Goal: Transaction & Acquisition: Purchase product/service

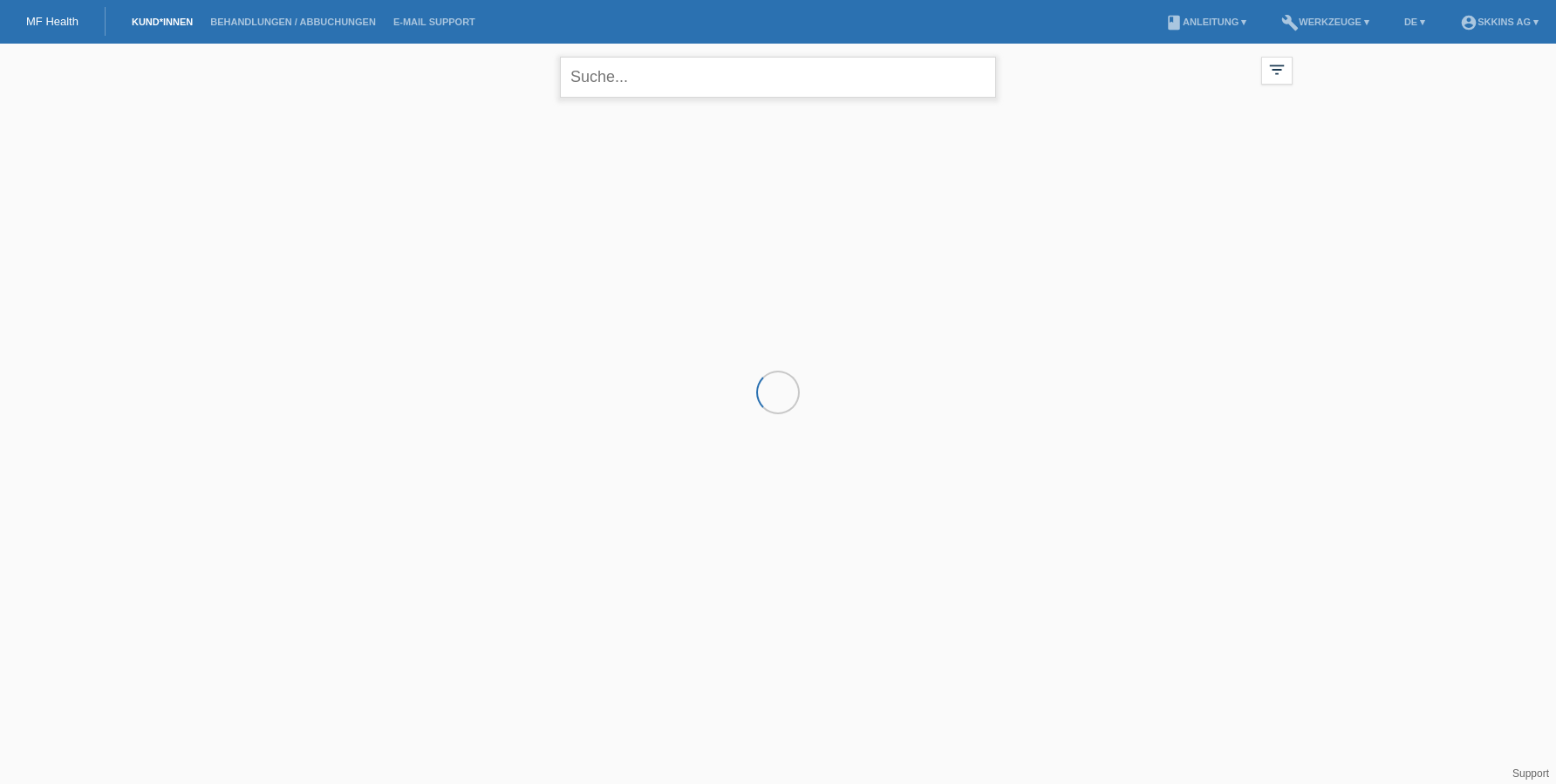
click at [603, 83] on input "text" at bounding box center [777, 77] width 436 height 41
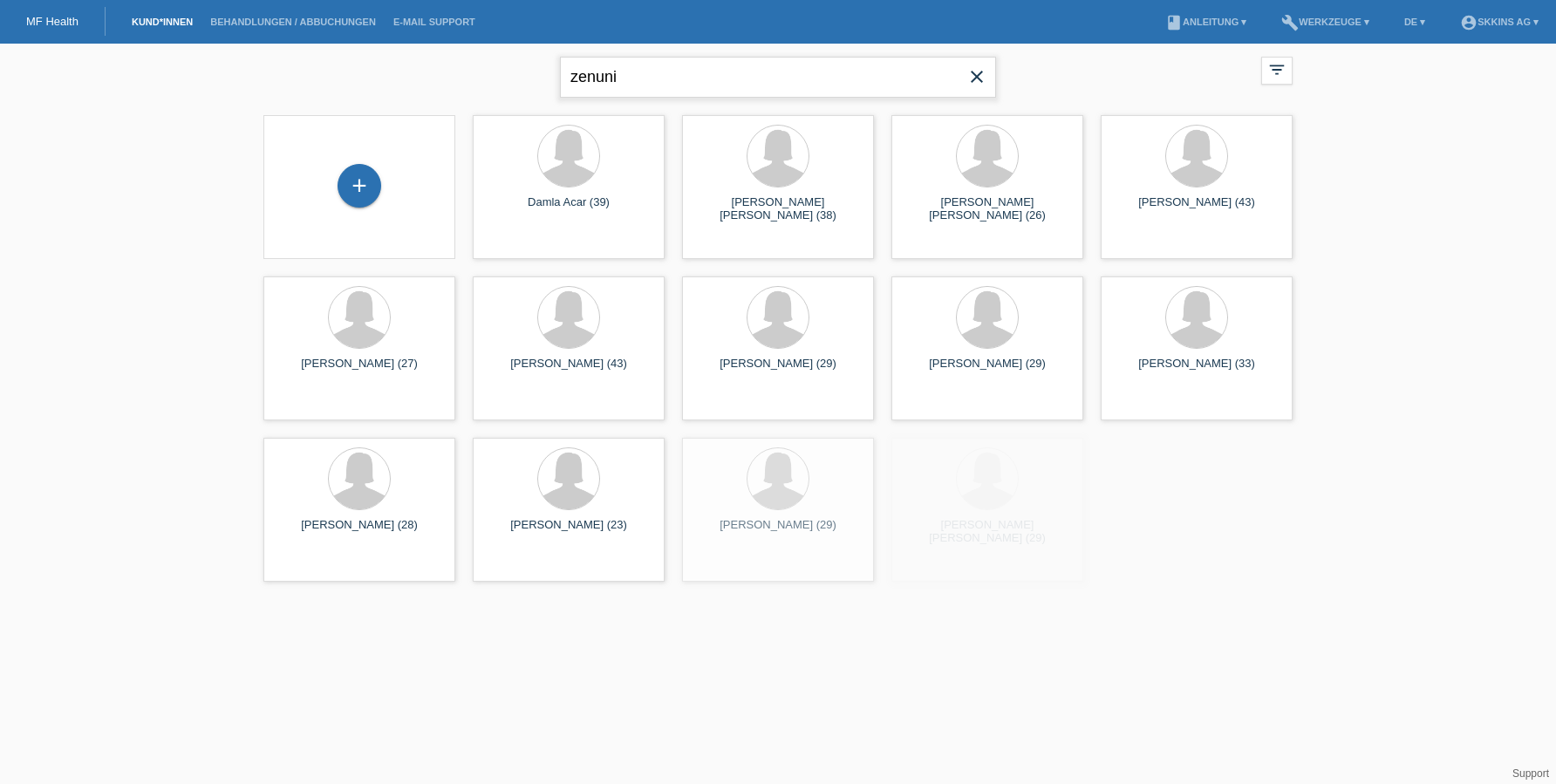
type input "zenuni"
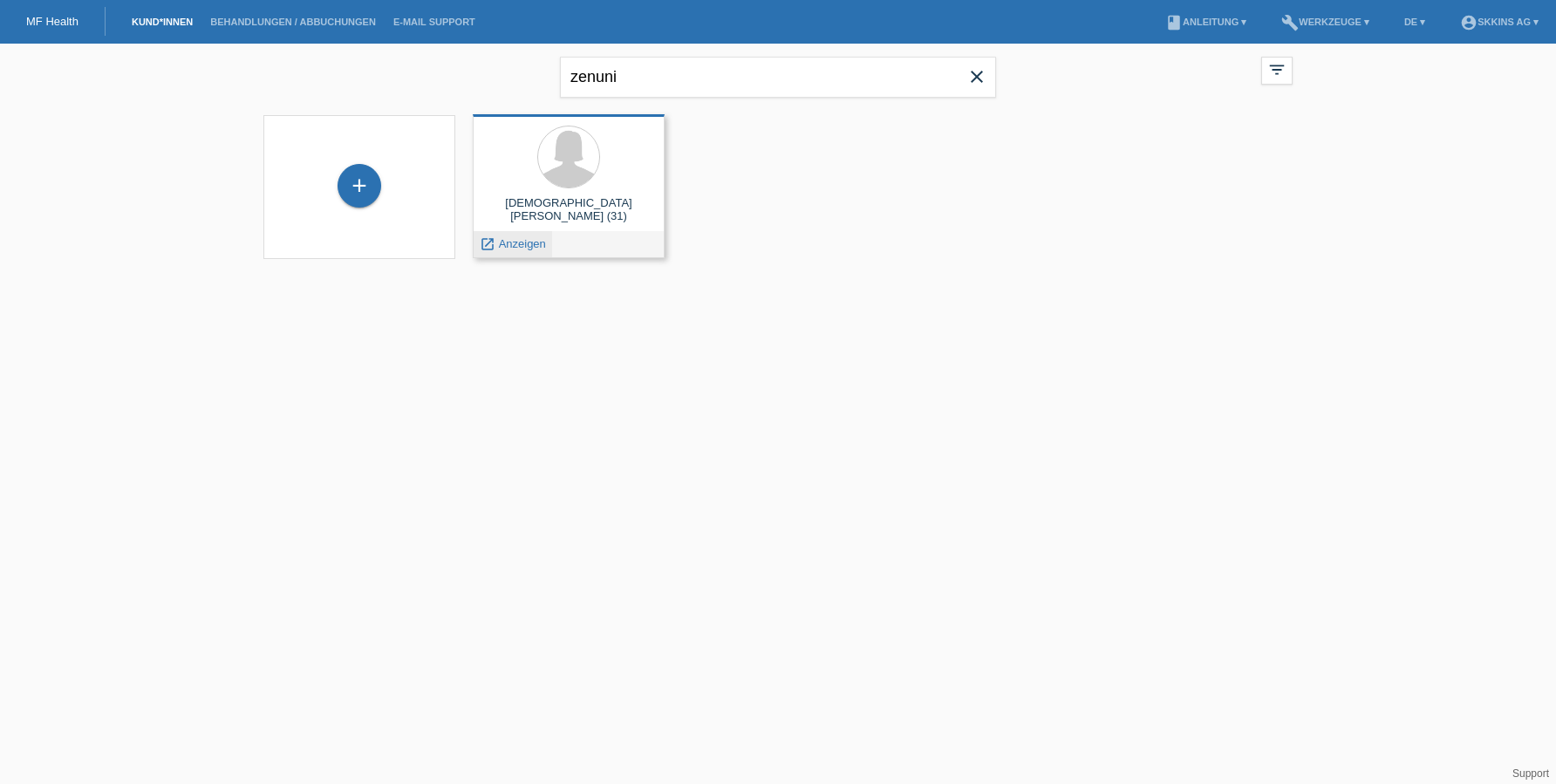
click at [494, 244] on icon "launch" at bounding box center [487, 244] width 15 height 15
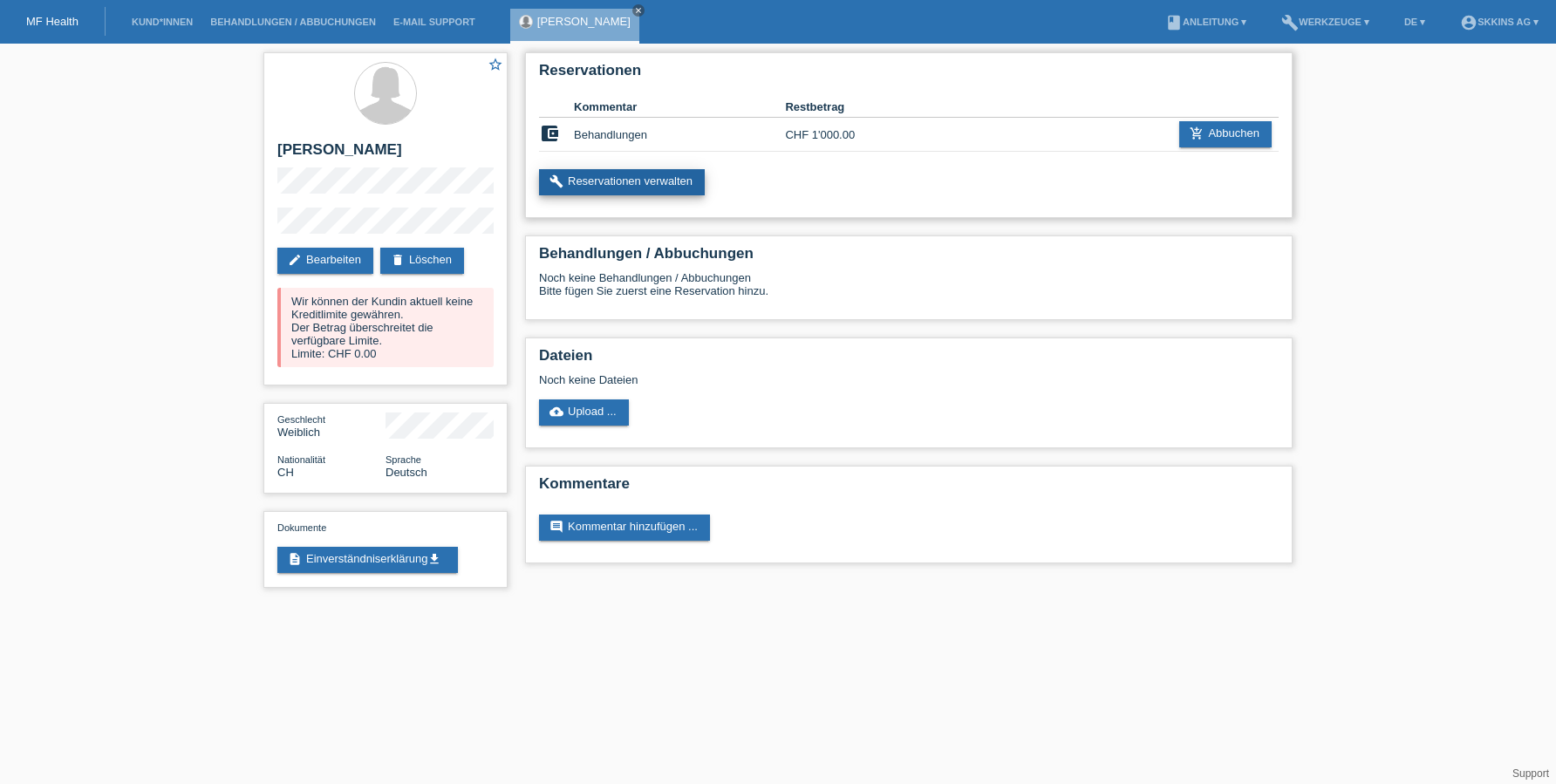
click at [632, 184] on link "build Reservationen verwalten" at bounding box center [622, 181] width 166 height 26
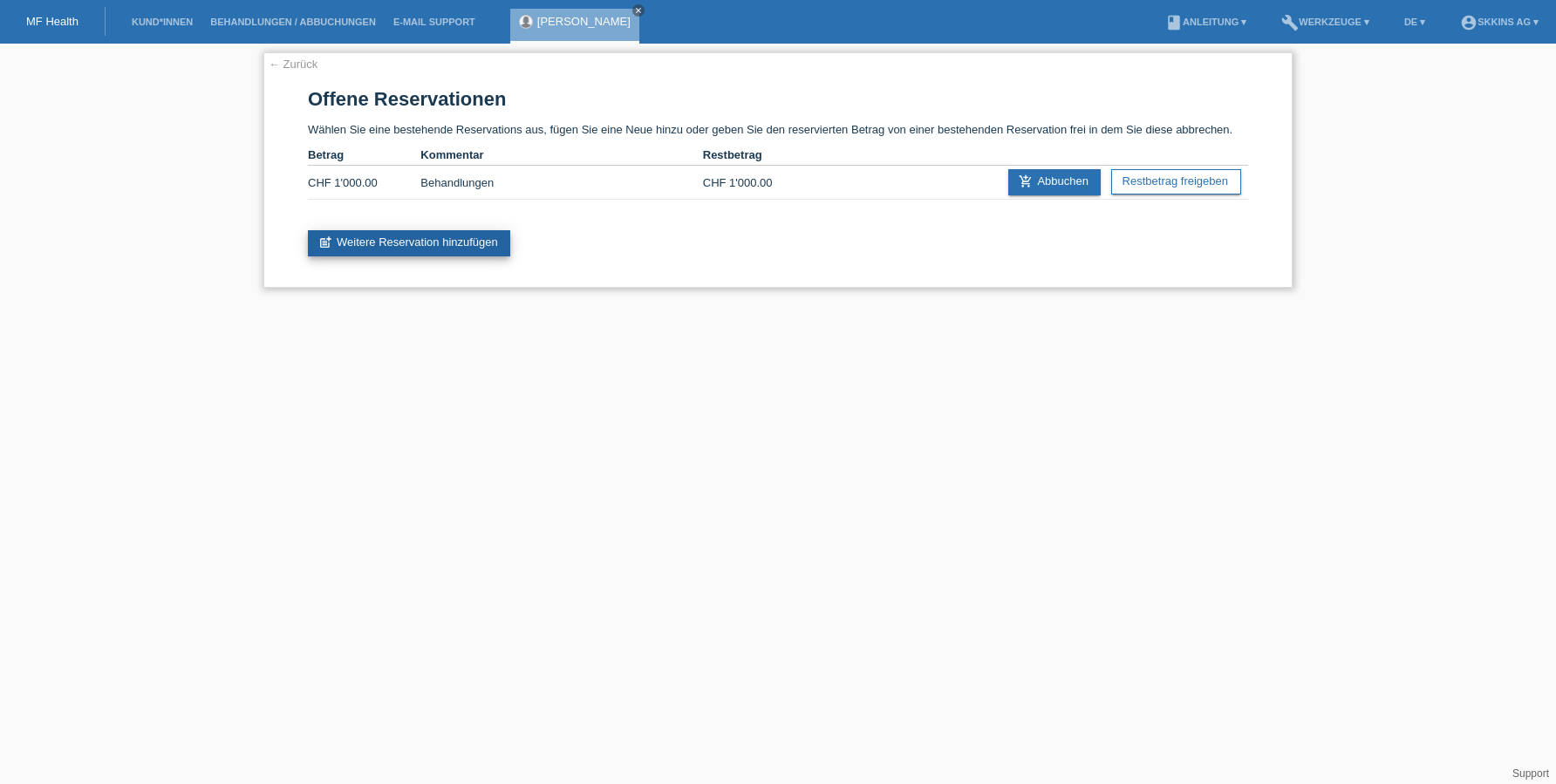
click at [451, 249] on link "post_add Weitere Reservation hinzufügen" at bounding box center [409, 243] width 202 height 26
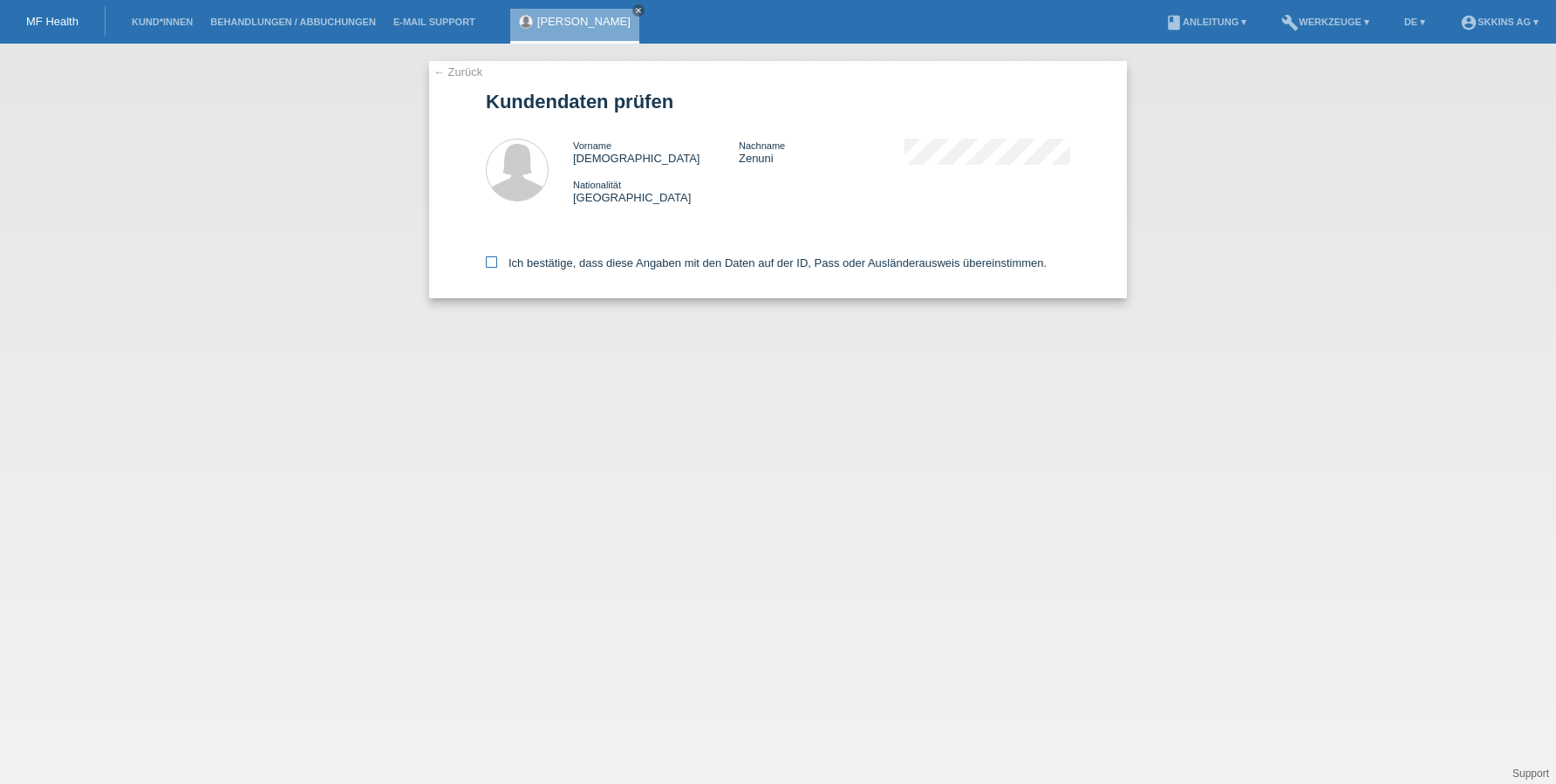
click at [496, 261] on icon at bounding box center [491, 262] width 12 height 12
click at [496, 261] on input "Ich bestätige, dass diese Angaben mit den Daten auf der ID, Pass oder Ausländer…" at bounding box center [491, 262] width 12 height 12
checkbox input "true"
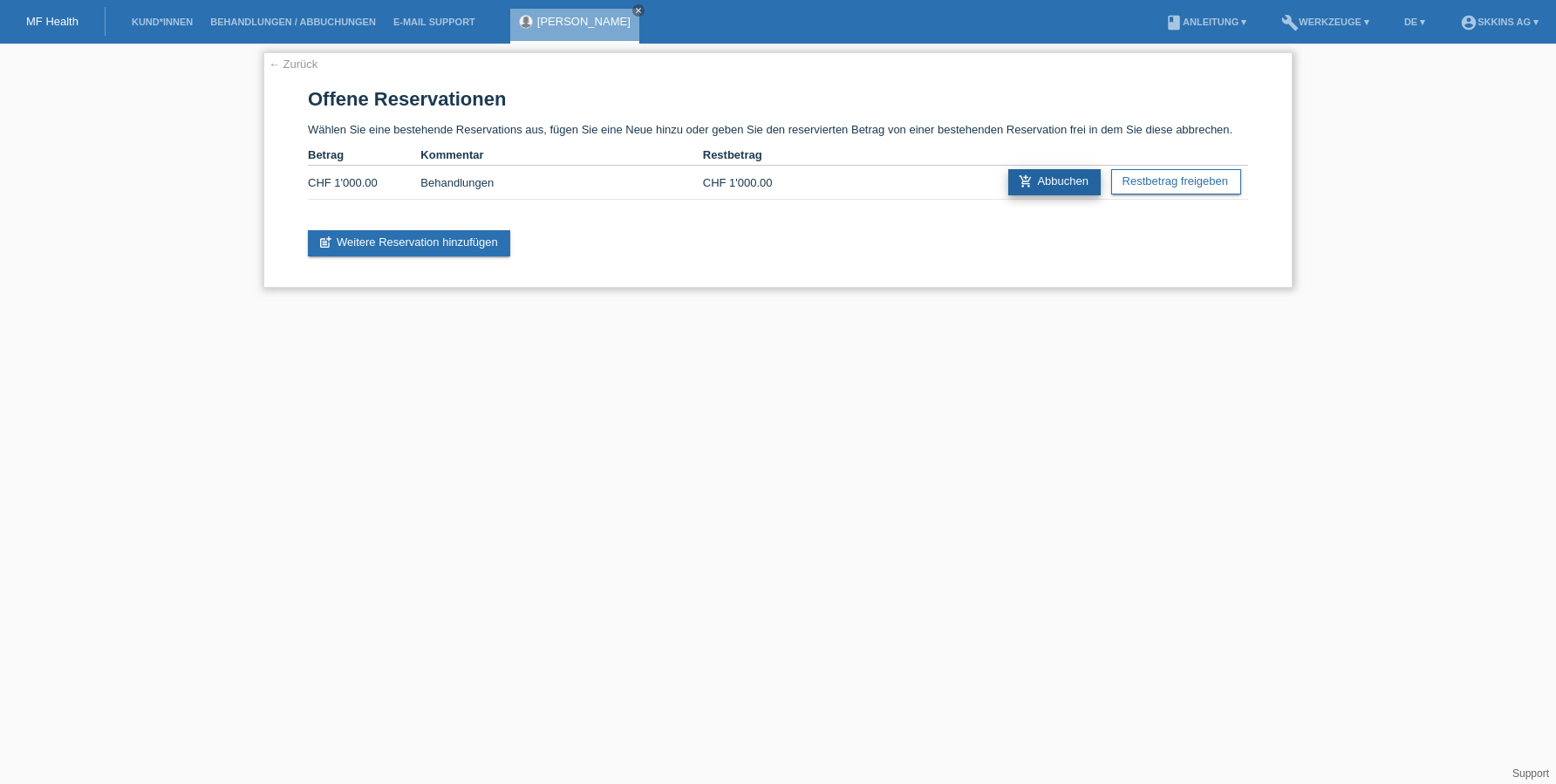
click at [1031, 177] on link "add_shopping_cart Abbuchen" at bounding box center [1054, 181] width 92 height 26
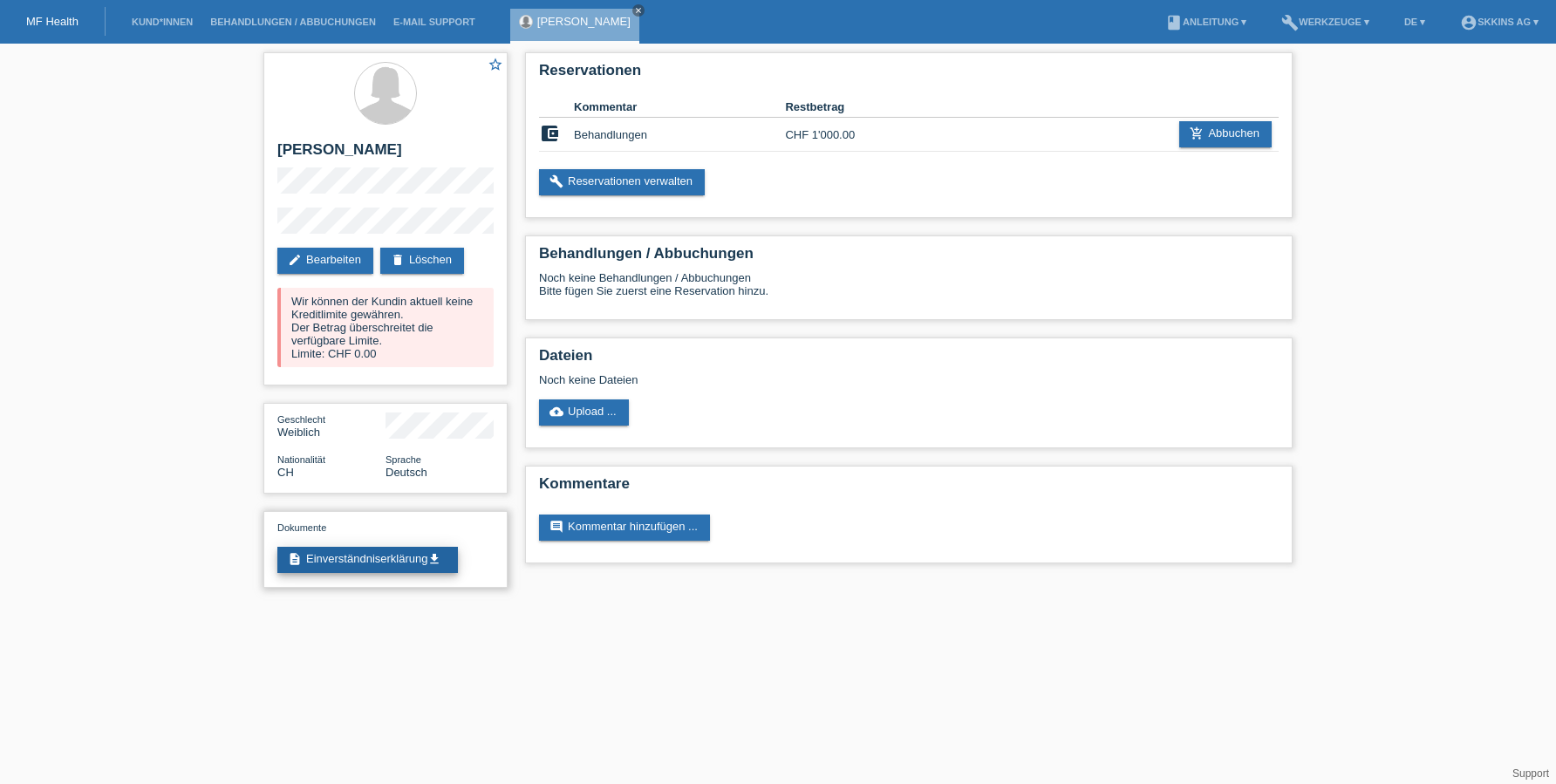
click at [323, 566] on link "description Einverständniserklärung get_app" at bounding box center [367, 559] width 181 height 26
click at [184, 24] on link "Kund*innen" at bounding box center [162, 22] width 79 height 11
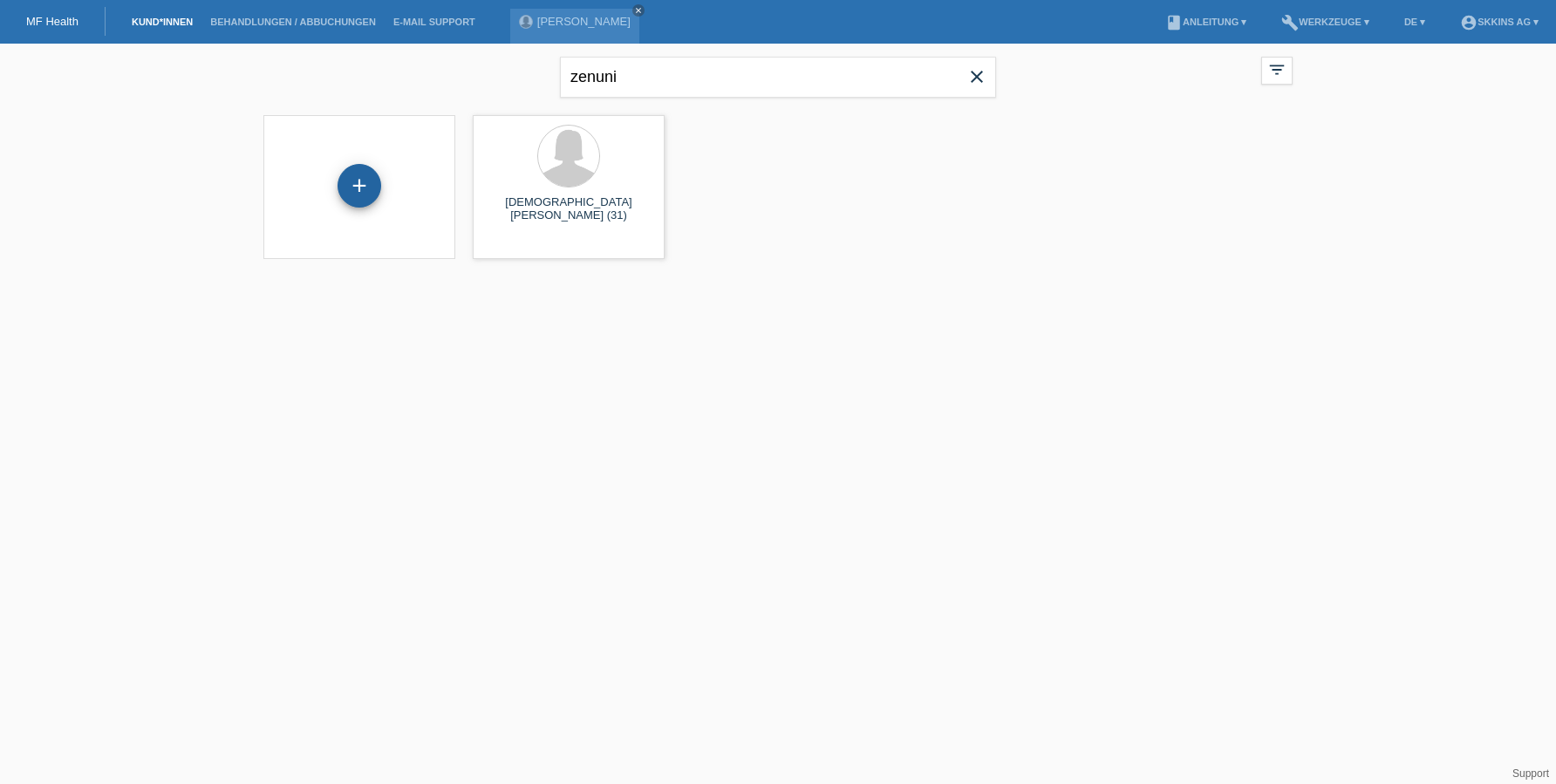
click at [365, 184] on div "+" at bounding box center [359, 185] width 42 height 30
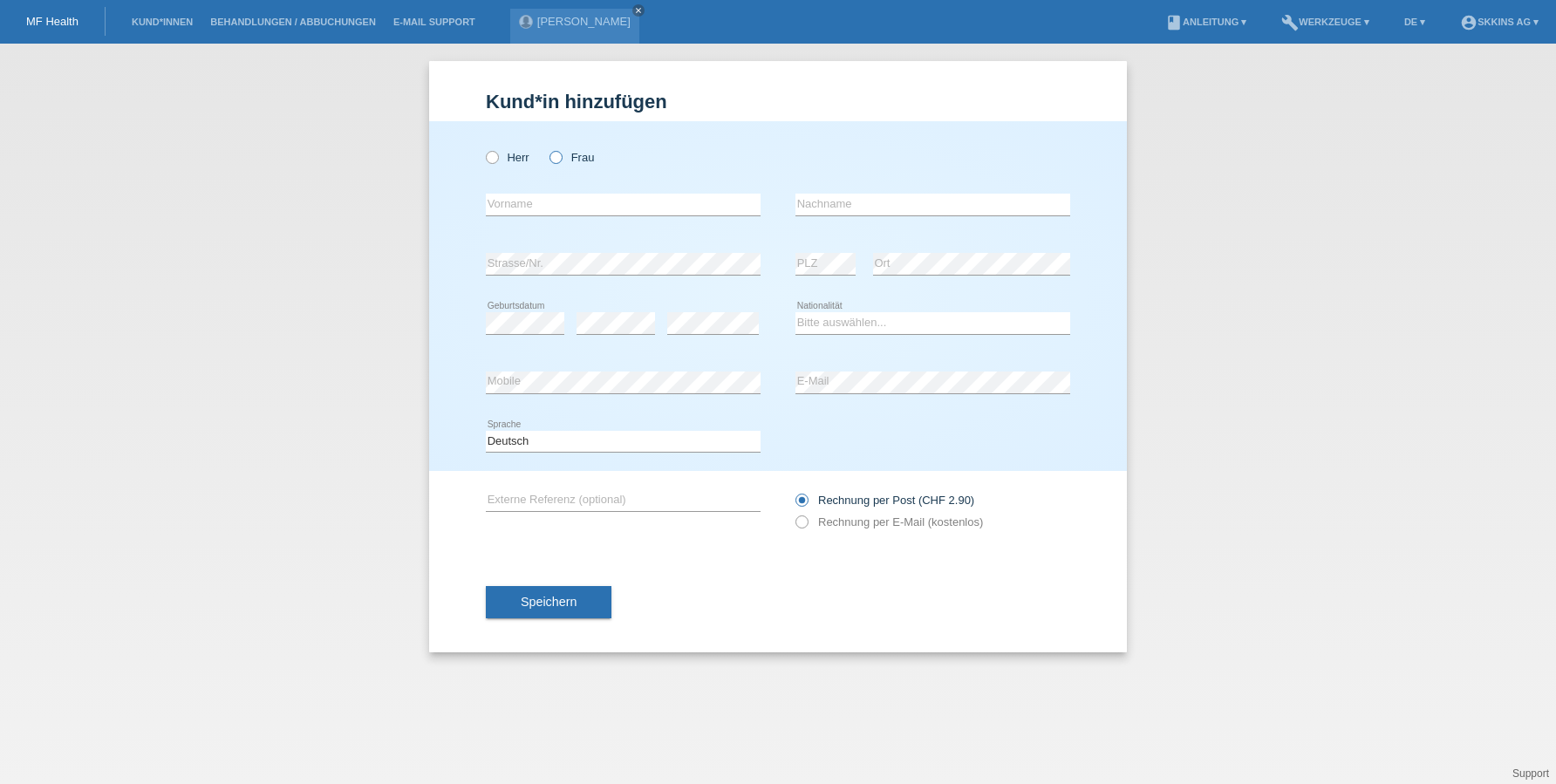
click at [547, 148] on icon at bounding box center [547, 148] width 0 height 0
click at [556, 159] on input "Frau" at bounding box center [555, 156] width 12 height 12
radio input "true"
type input "Andressa"
click at [900, 201] on input "Alves" at bounding box center [932, 205] width 274 height 22
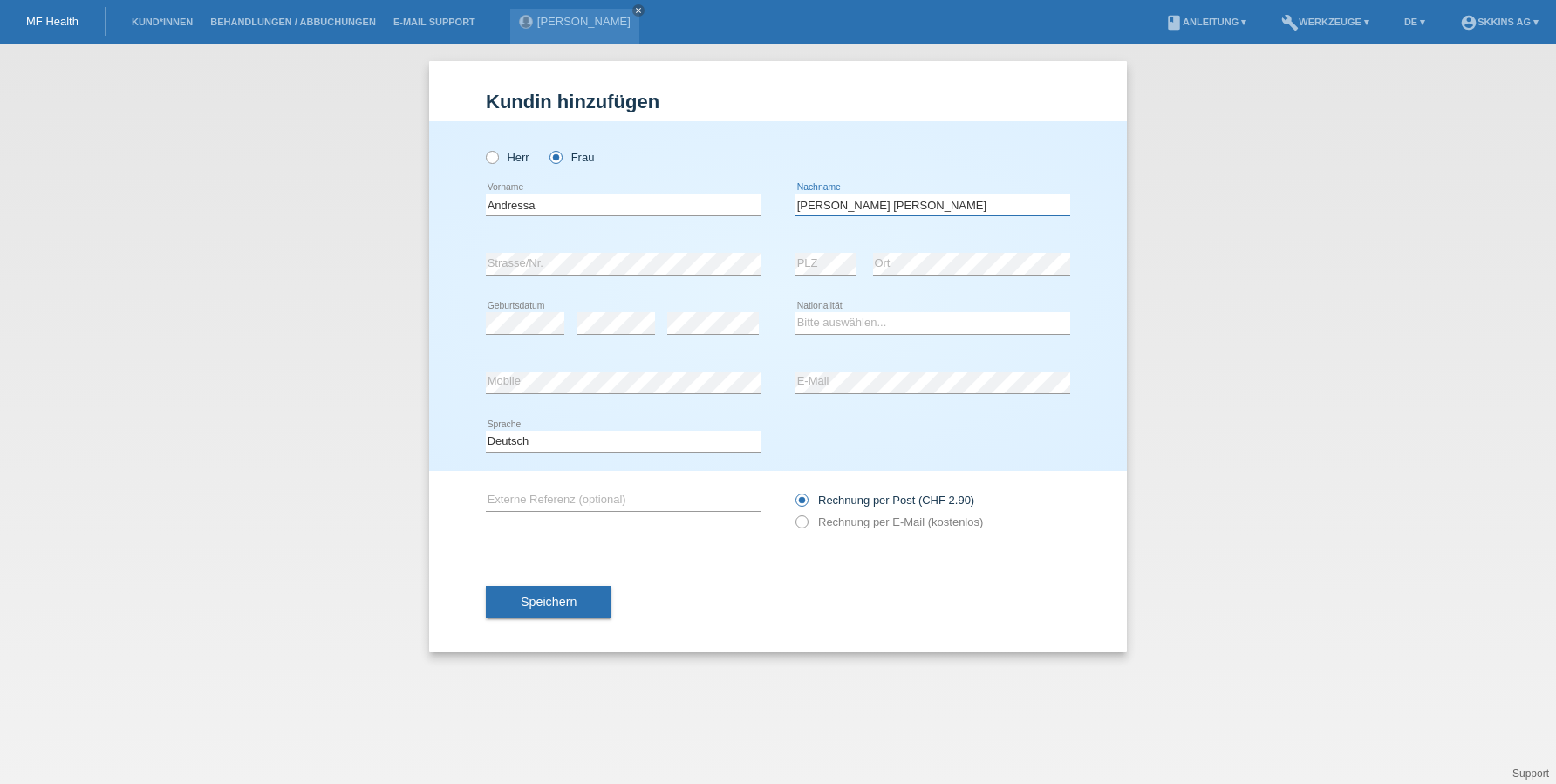
type input "Alves de Oliveira"
click at [792, 512] on icon at bounding box center [792, 512] width 0 height 0
click at [807, 522] on input "Rechnung per E-Mail (kostenlos)" at bounding box center [801, 526] width 12 height 22
radio input "true"
select select "CH"
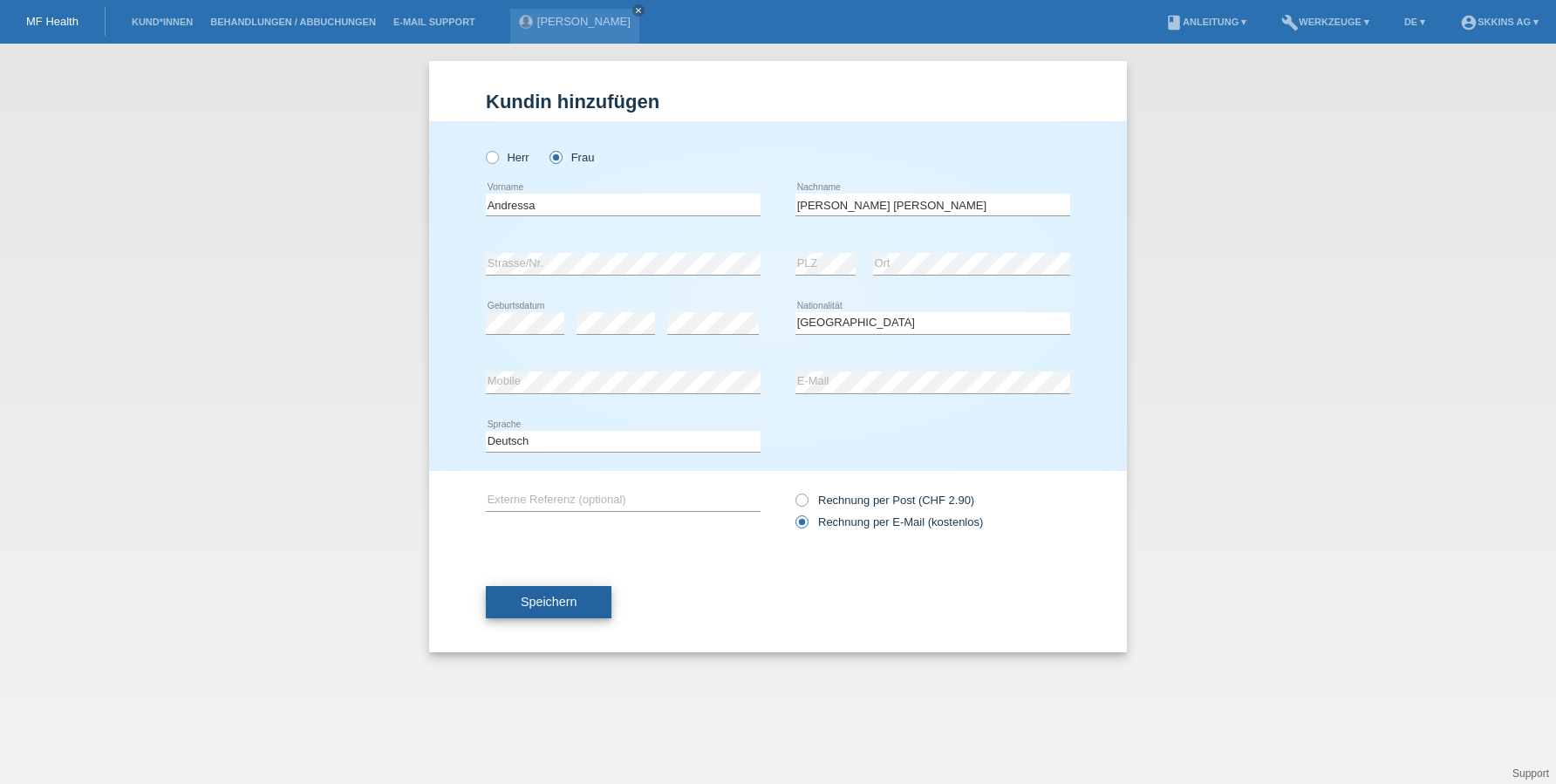
click at [577, 608] on span "Speichern" at bounding box center [549, 601] width 56 height 14
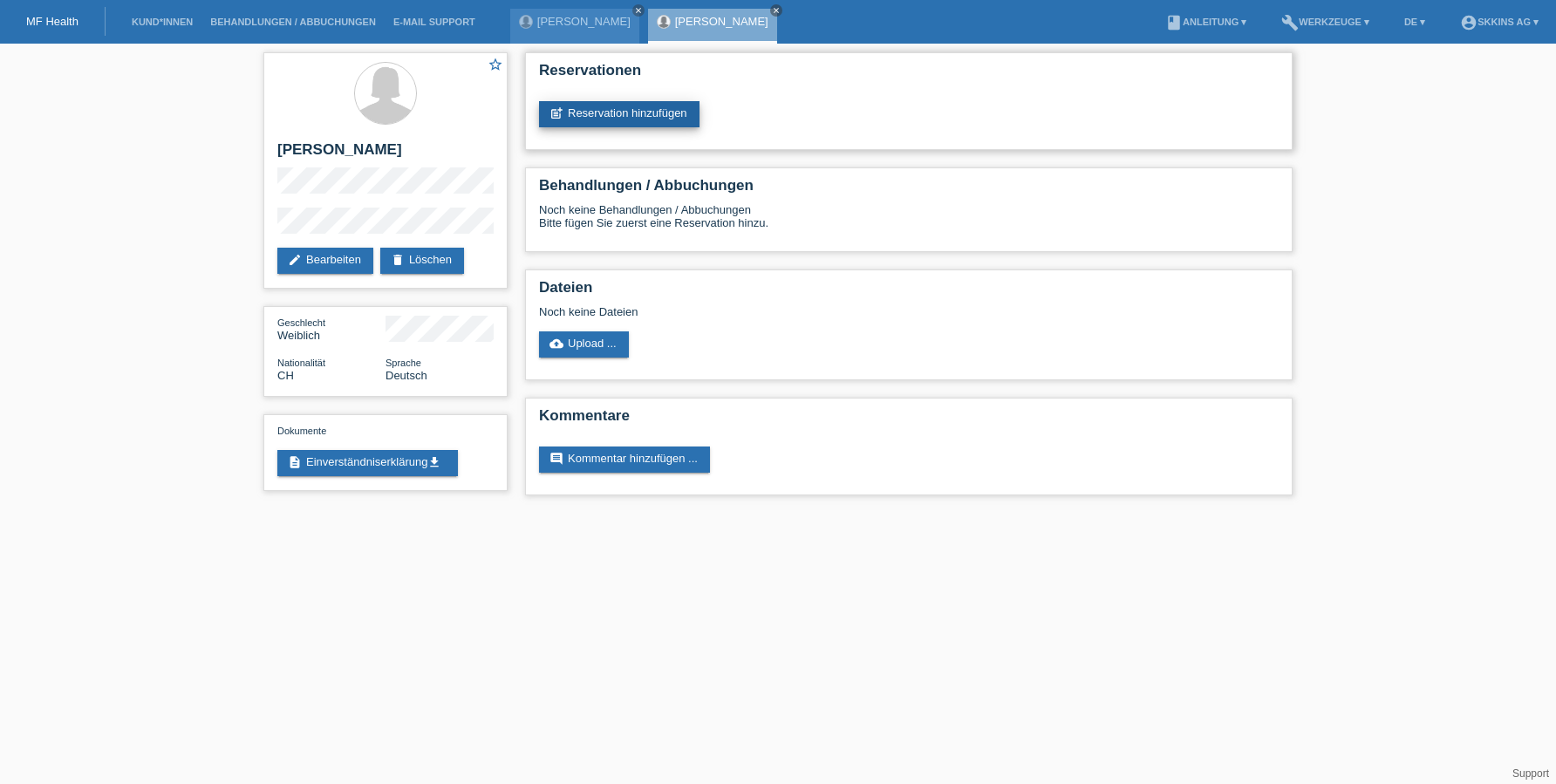
click at [607, 111] on link "post_add Reservation hinzufügen" at bounding box center [619, 114] width 161 height 26
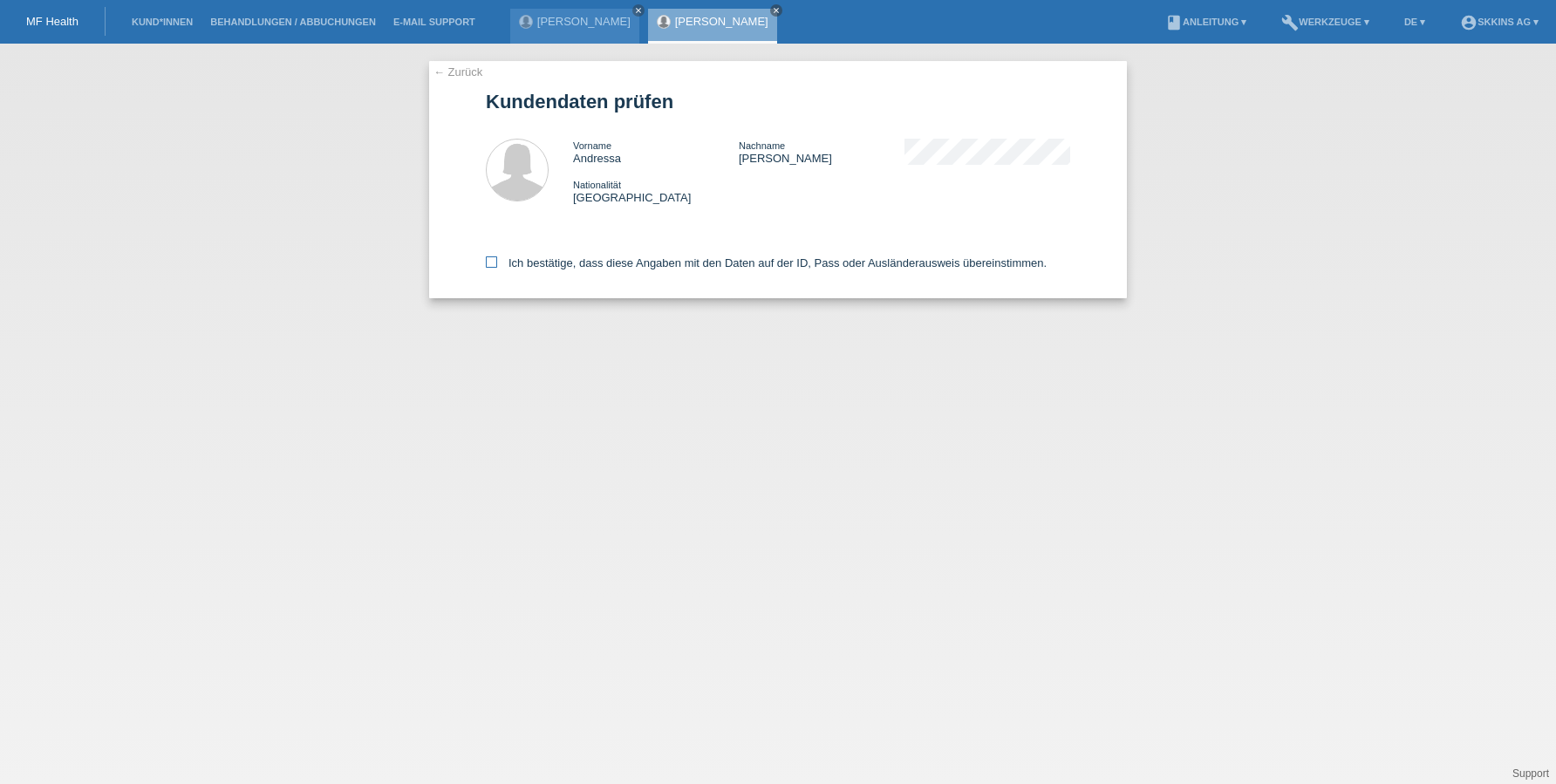
click at [498, 263] on label "Ich bestätige, dass diese Angaben mit den Daten auf der ID, Pass oder Ausländer…" at bounding box center [765, 263] width 560 height 13
click at [497, 263] on input "Ich bestätige, dass diese Angaben mit den Daten auf der ID, Pass oder Ausländer…" at bounding box center [491, 262] width 12 height 12
checkbox input "true"
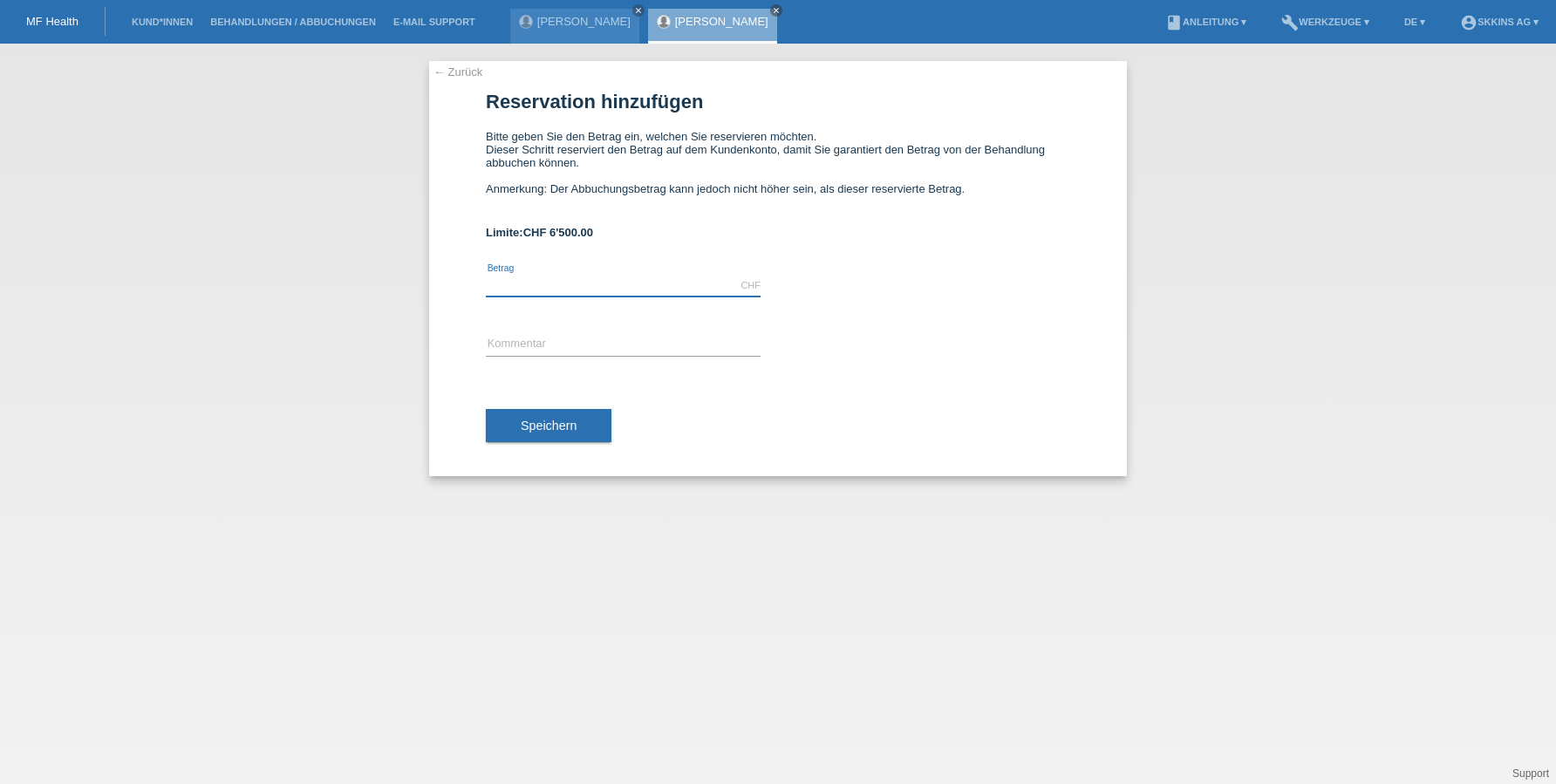
click at [544, 291] on input "text" at bounding box center [623, 285] width 274 height 22
type input "6500.00"
click at [528, 344] on input "text" at bounding box center [623, 345] width 274 height 22
type input "Behandlungen"
click at [569, 434] on button "Speichern" at bounding box center [548, 425] width 125 height 33
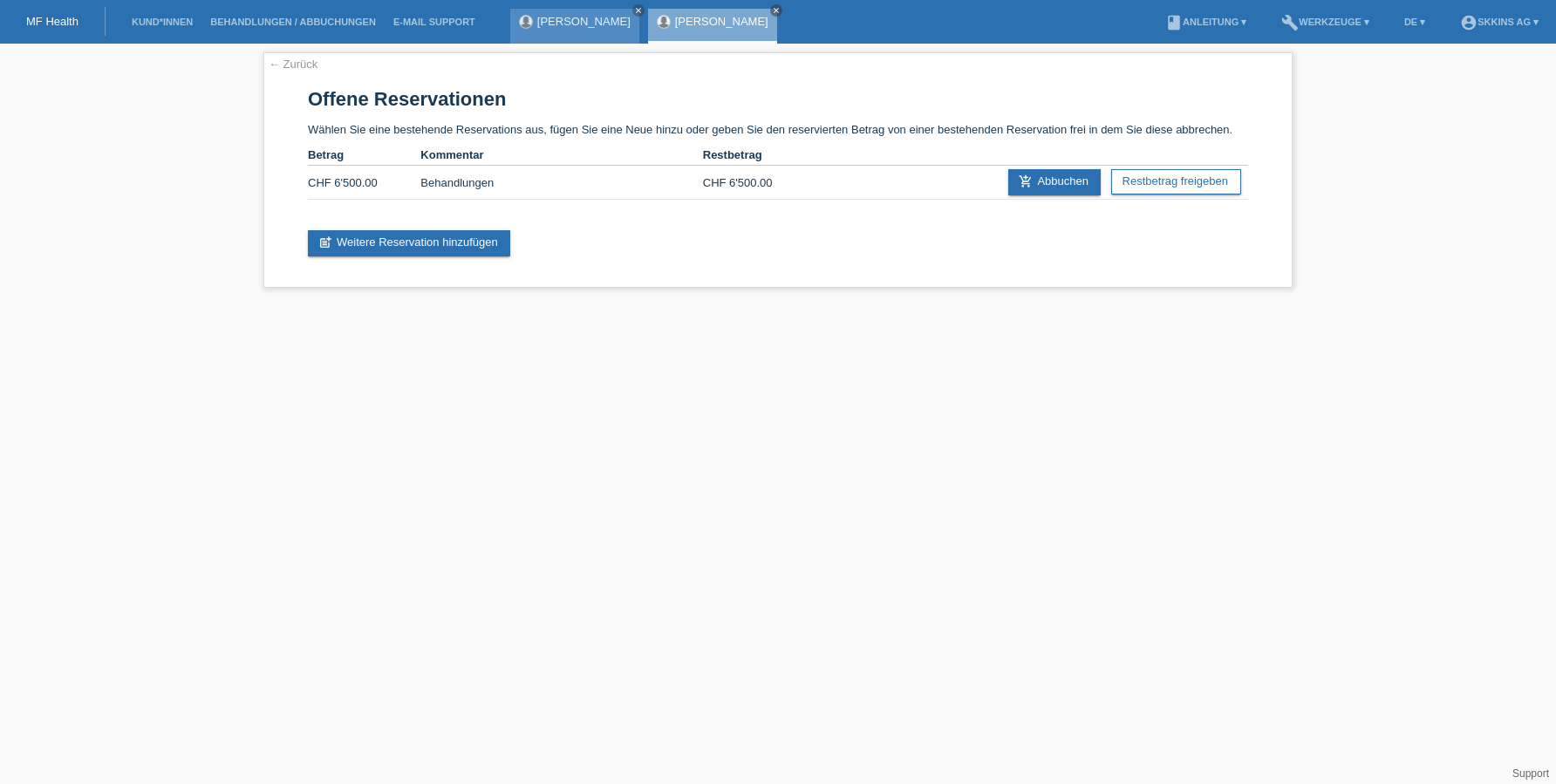
click at [567, 32] on div "[PERSON_NAME] close" at bounding box center [574, 26] width 129 height 35
click at [599, 31] on div "[PERSON_NAME] close" at bounding box center [574, 26] width 129 height 35
click at [594, 23] on link "[PERSON_NAME]" at bounding box center [583, 21] width 93 height 13
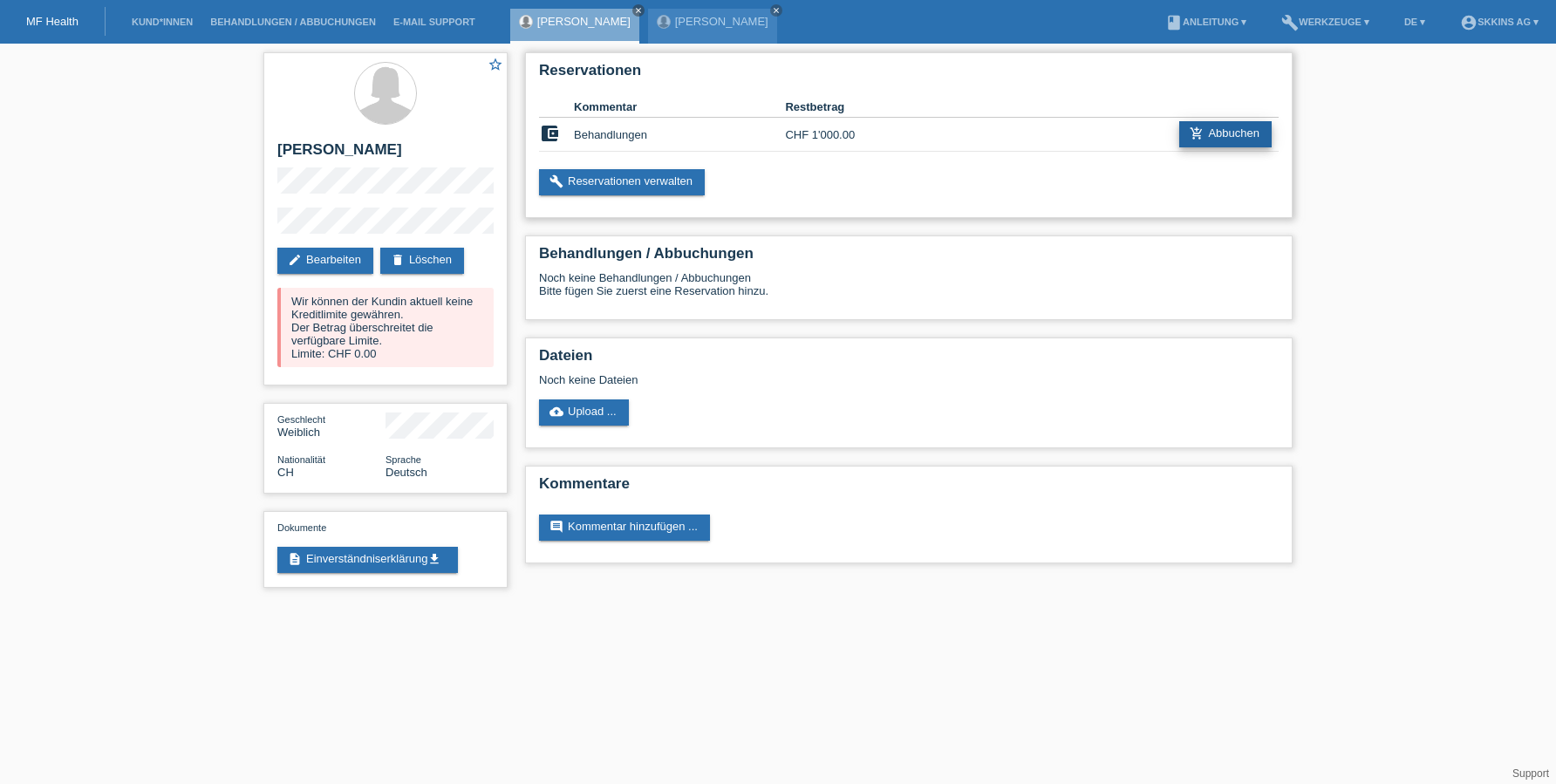
click at [1195, 133] on icon "add_shopping_cart" at bounding box center [1196, 133] width 14 height 14
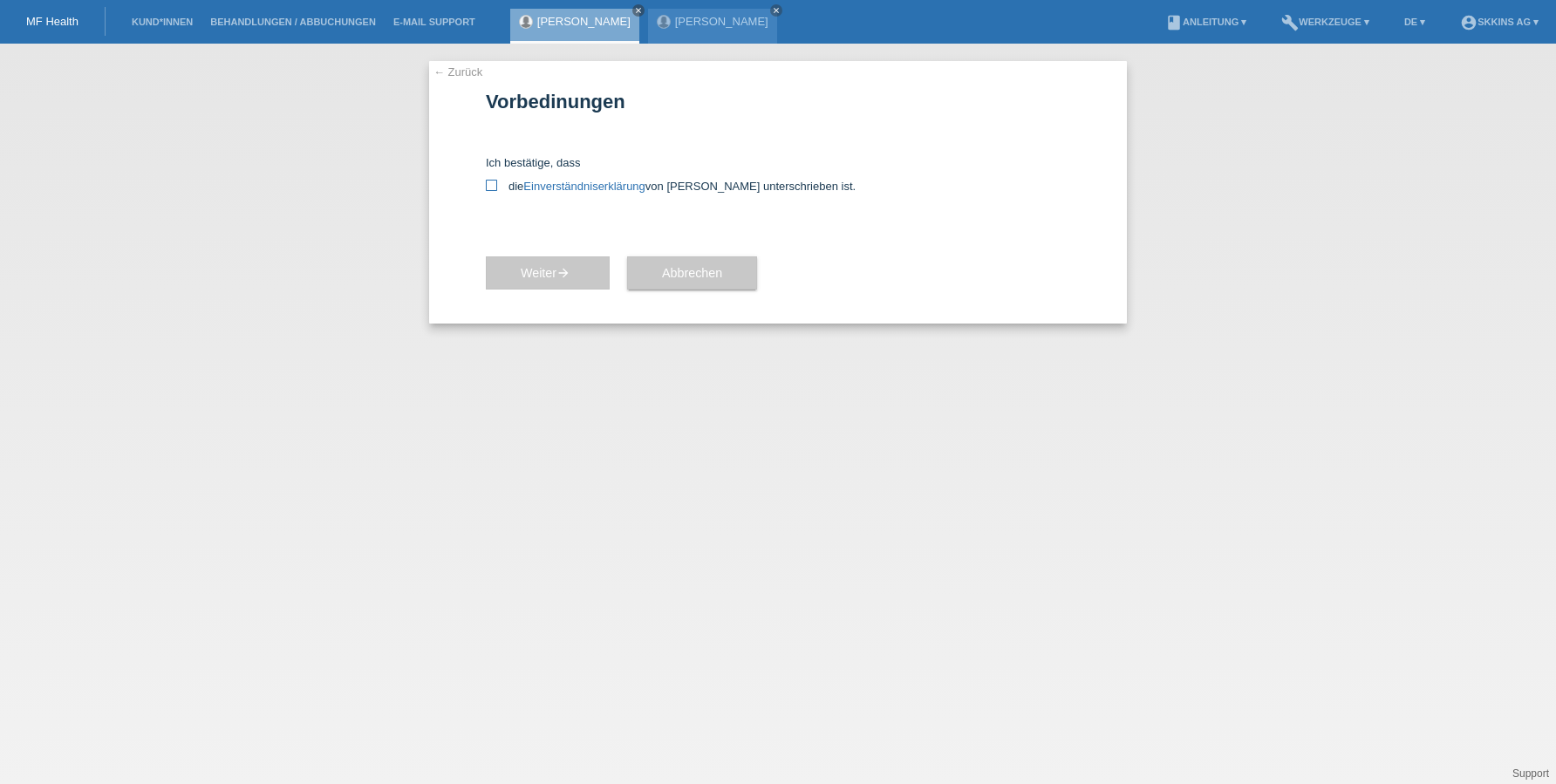
click at [494, 181] on icon at bounding box center [491, 185] width 12 height 12
click at [494, 181] on input "die Einverständniserklärung von der Kundin unterschrieben ist." at bounding box center [491, 185] width 12 height 12
checkbox input "true"
click at [541, 267] on span "Weiter arrow_forward" at bounding box center [548, 272] width 54 height 14
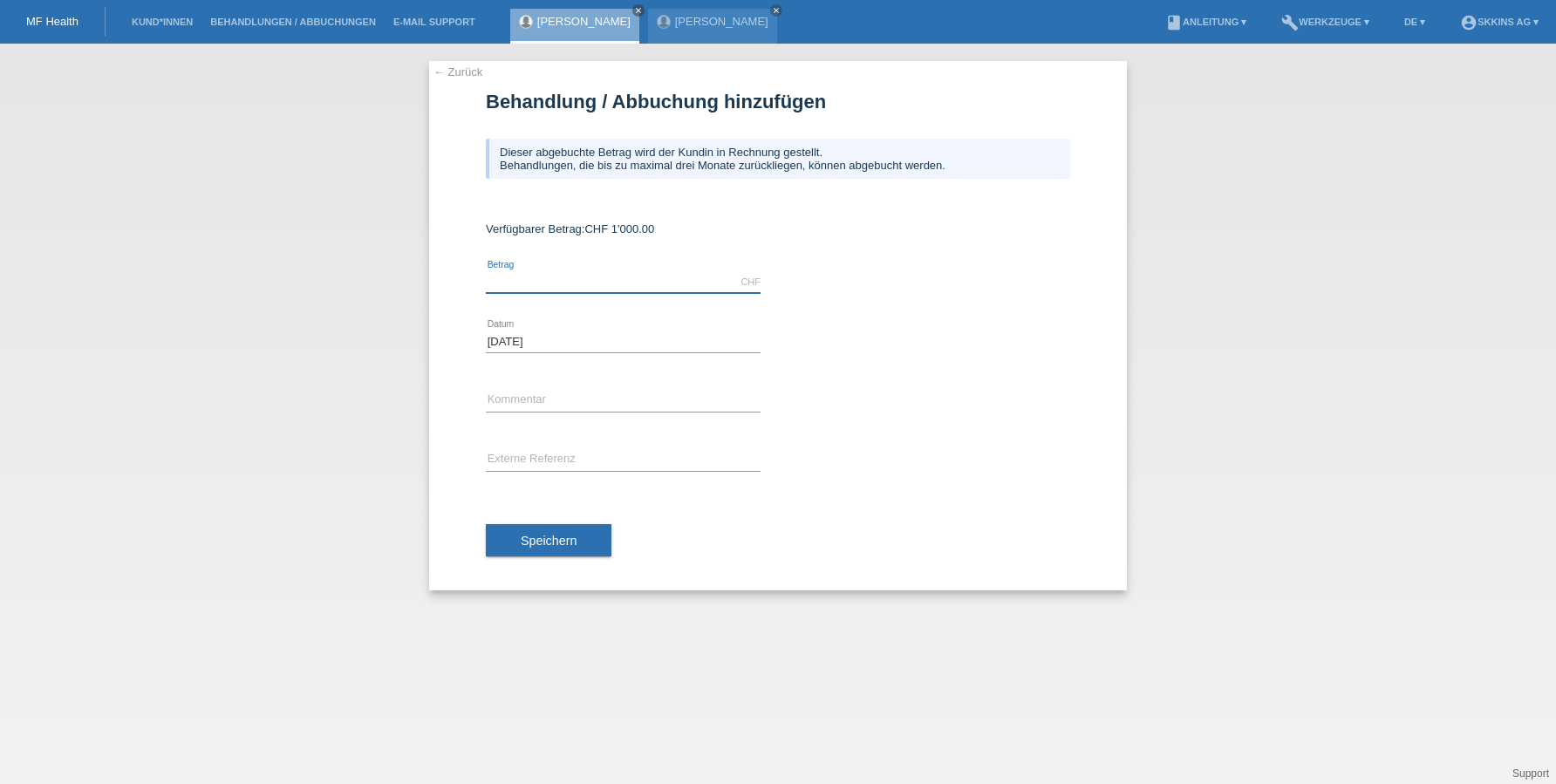
click at [560, 288] on input "text" at bounding box center [623, 282] width 274 height 22
type input "1000.00"
click at [558, 384] on div "error Kommentar" at bounding box center [623, 401] width 274 height 60
click at [558, 406] on input "text" at bounding box center [623, 401] width 274 height 22
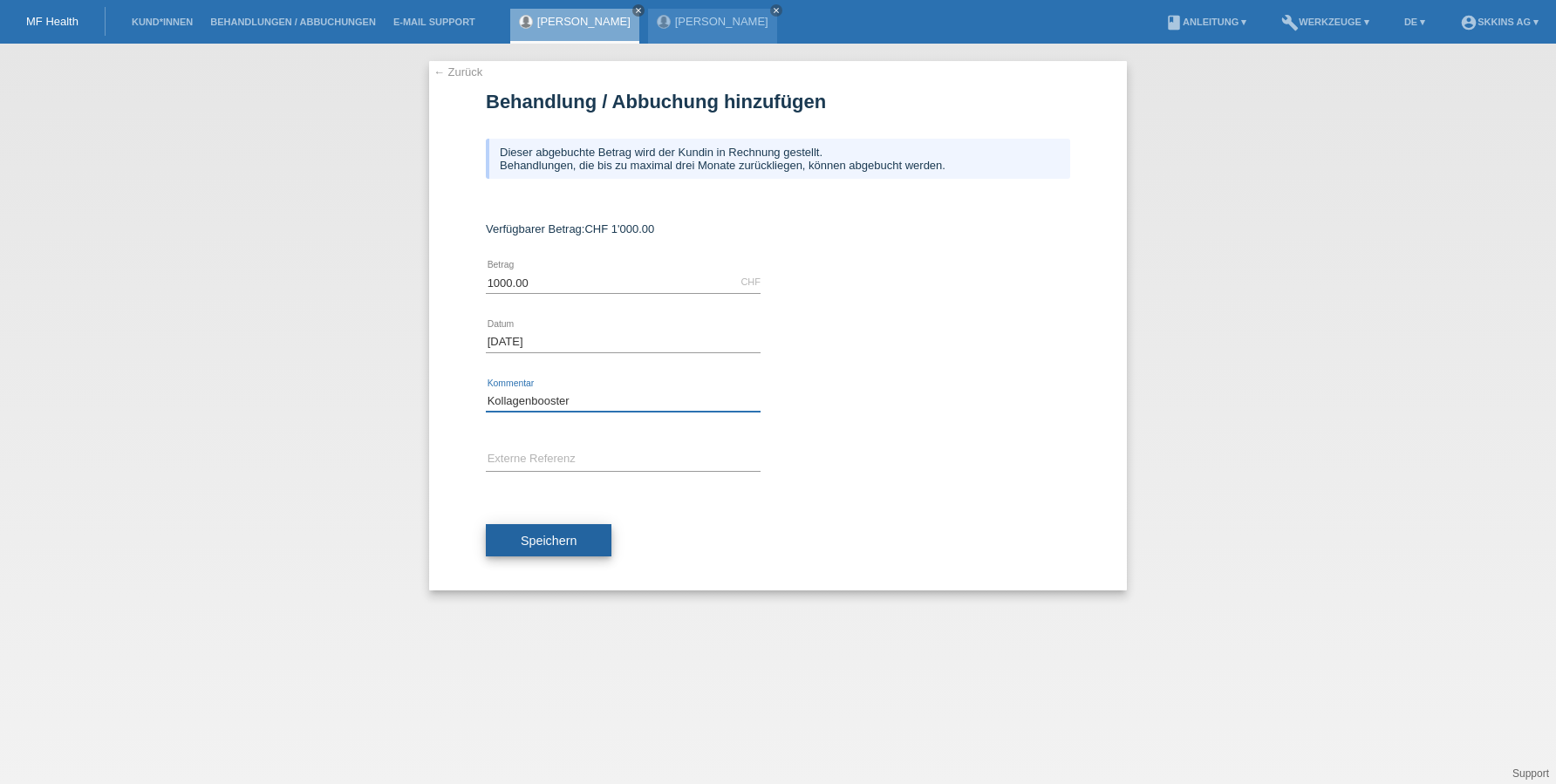
type input "Kollagenbooster"
click at [532, 540] on span "Speichern" at bounding box center [549, 540] width 56 height 14
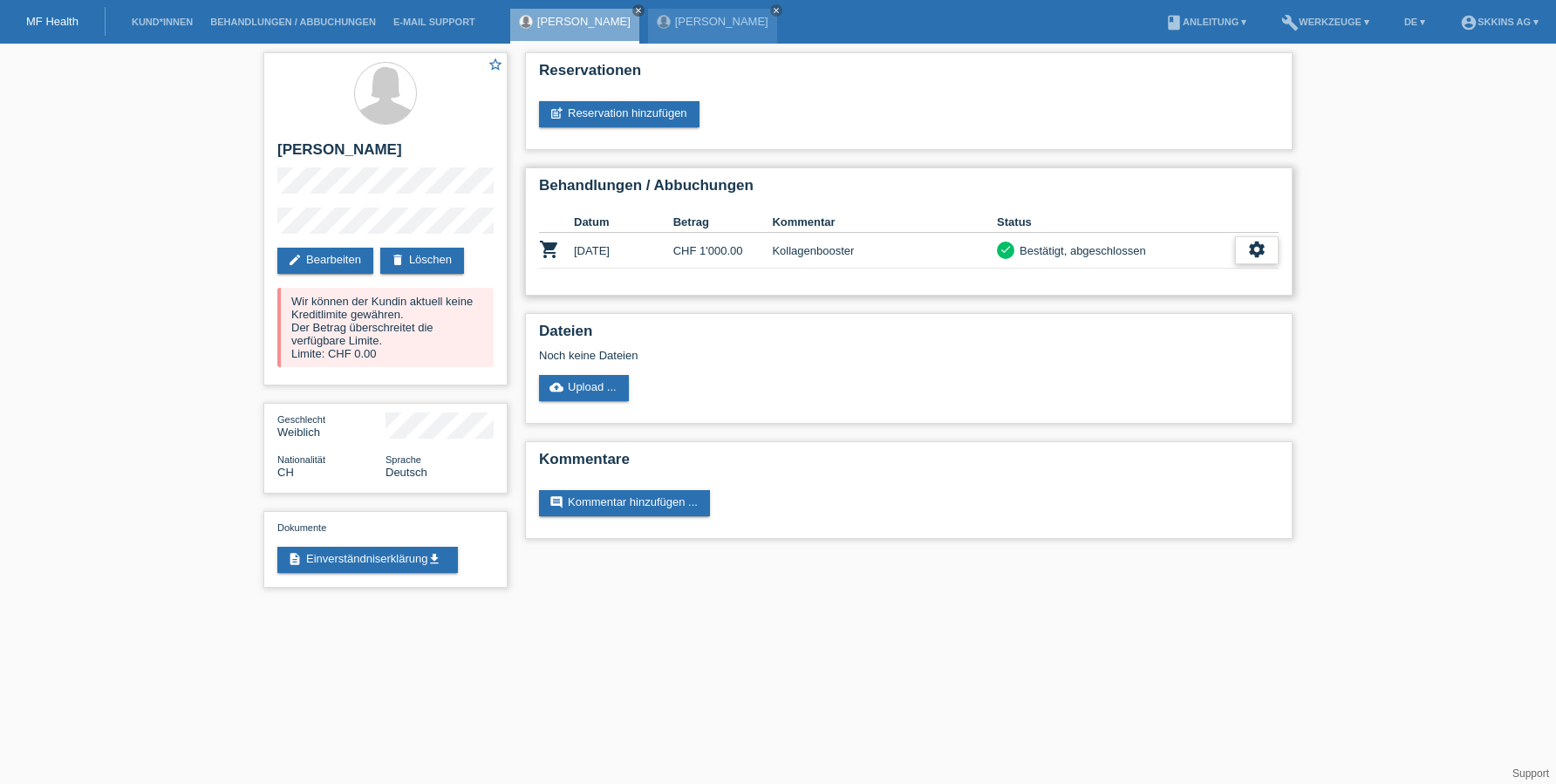
click at [1259, 260] on div "settings" at bounding box center [1256, 250] width 43 height 28
click at [1231, 328] on span "Patientenabrechnung herunterladen" at bounding box center [1160, 330] width 186 height 21
